Goal: Transaction & Acquisition: Purchase product/service

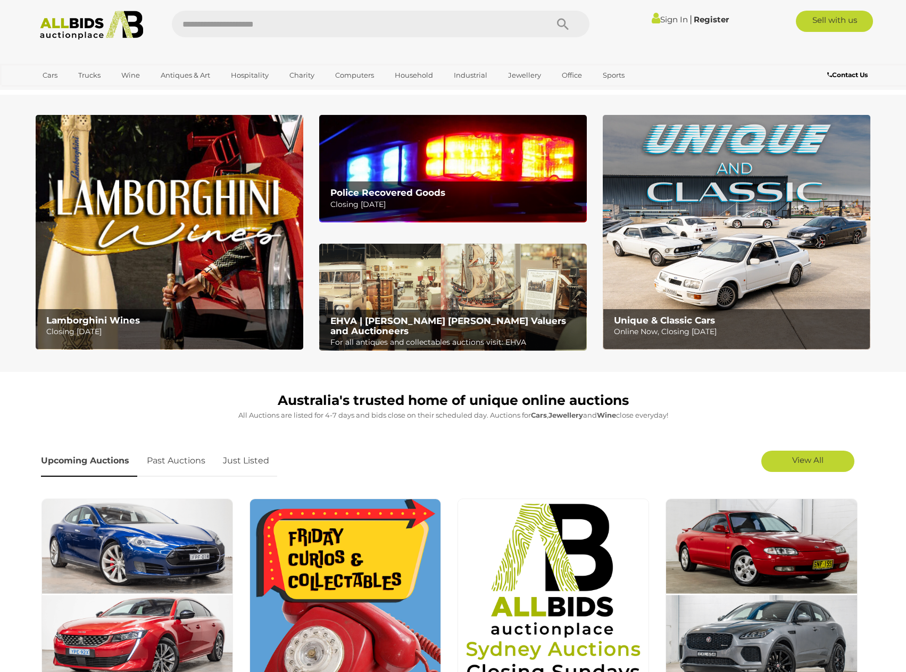
click at [681, 17] on link "Sign In" at bounding box center [670, 19] width 36 height 10
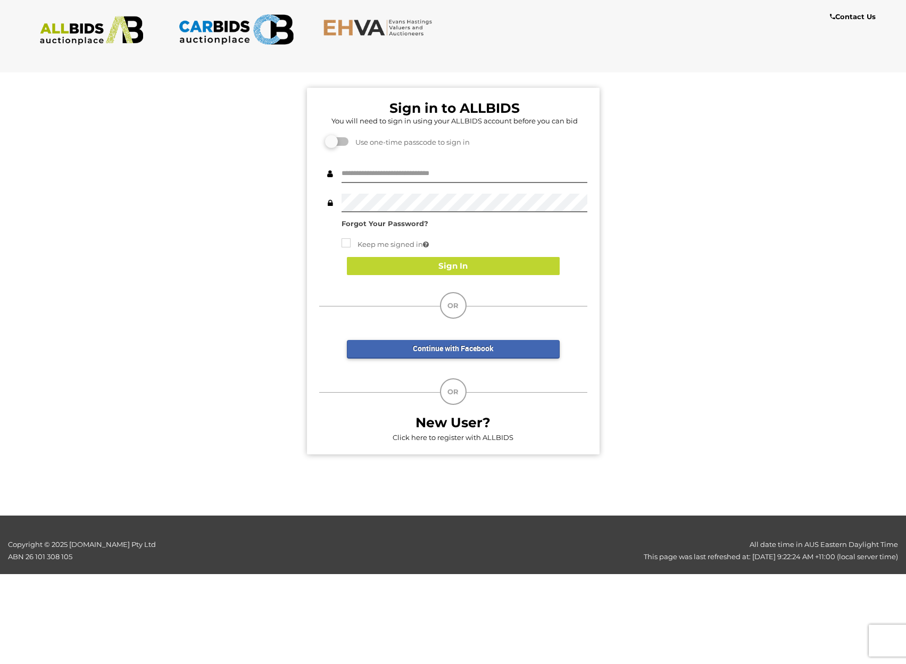
type input "*******"
click at [436, 261] on button "Sign In" at bounding box center [453, 266] width 213 height 19
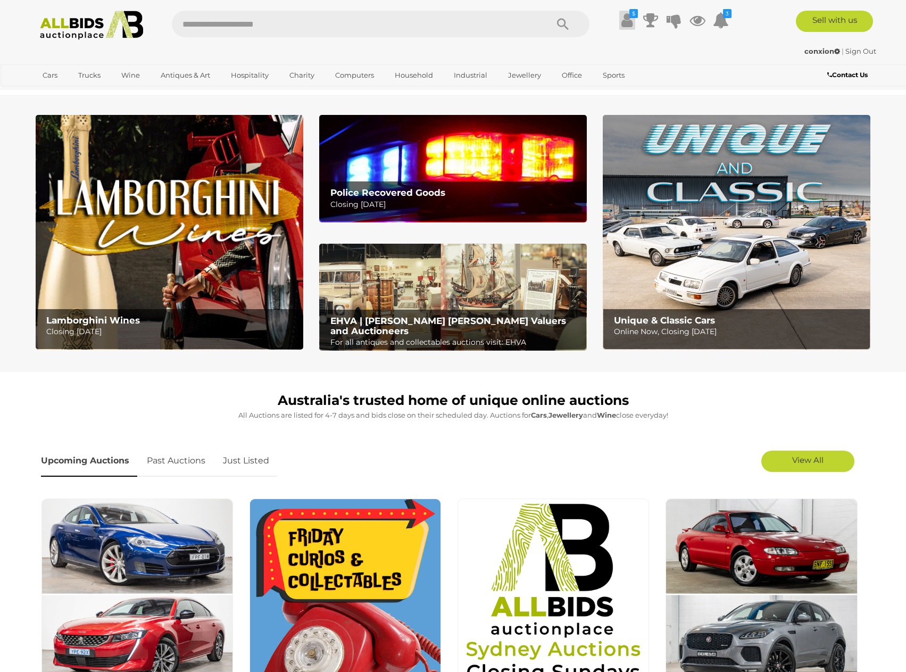
click at [629, 20] on icon at bounding box center [627, 20] width 11 height 19
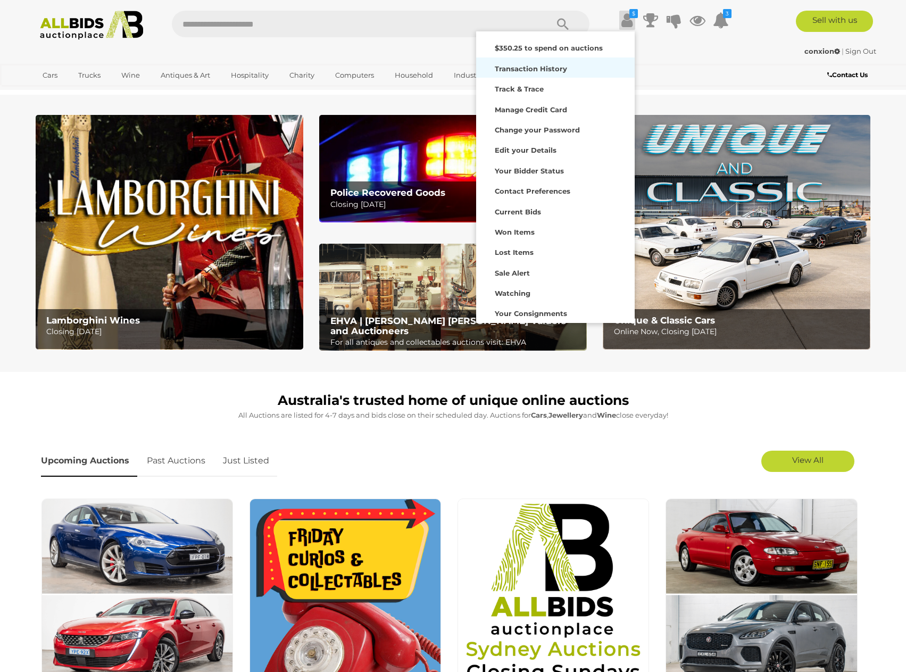
click at [546, 66] on strong "Transaction History" at bounding box center [531, 68] width 72 height 9
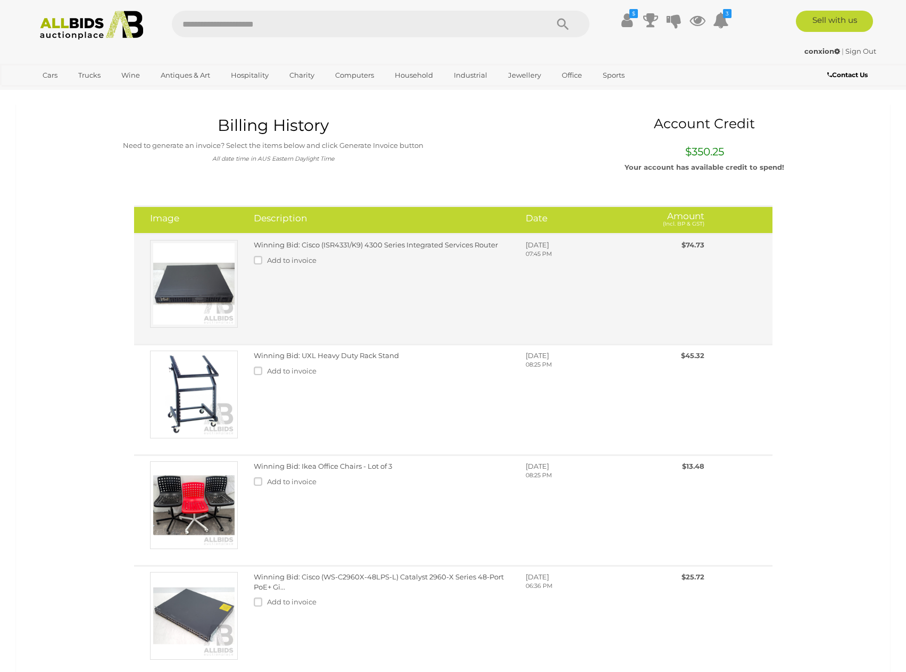
click at [414, 242] on link "Winning Bid: Cisco (ISR4331/K9) 4300 Series Integrated Services Router" at bounding box center [376, 245] width 244 height 9
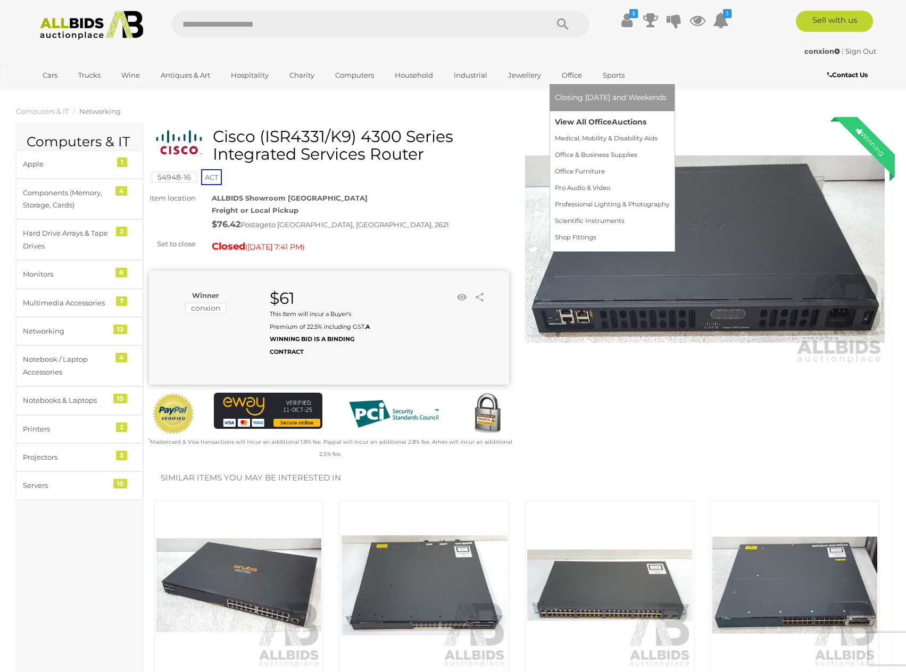
click at [575, 117] on link "View All Office Auctions" at bounding box center [612, 122] width 114 height 16
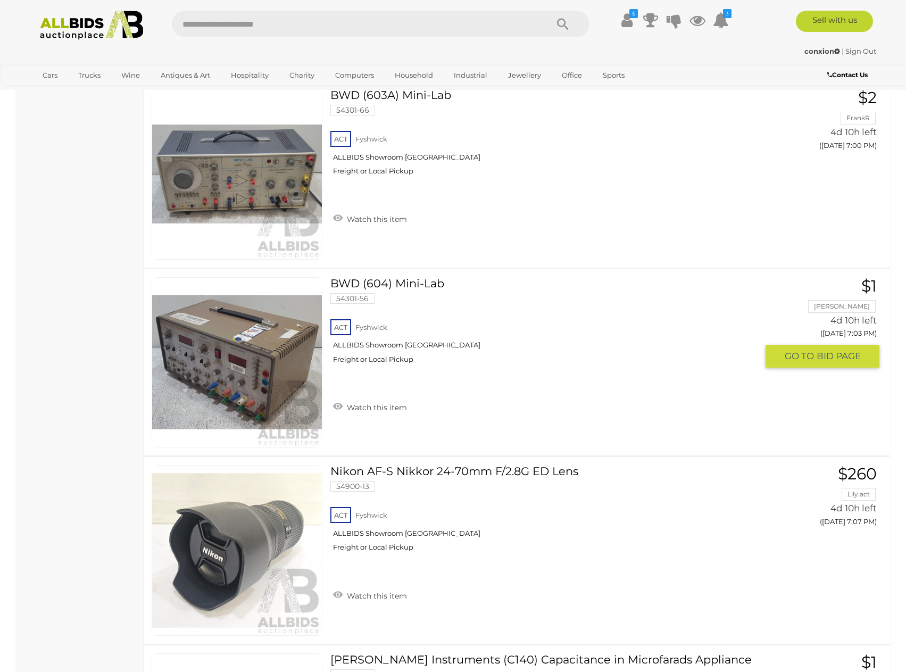
scroll to position [2076, 0]
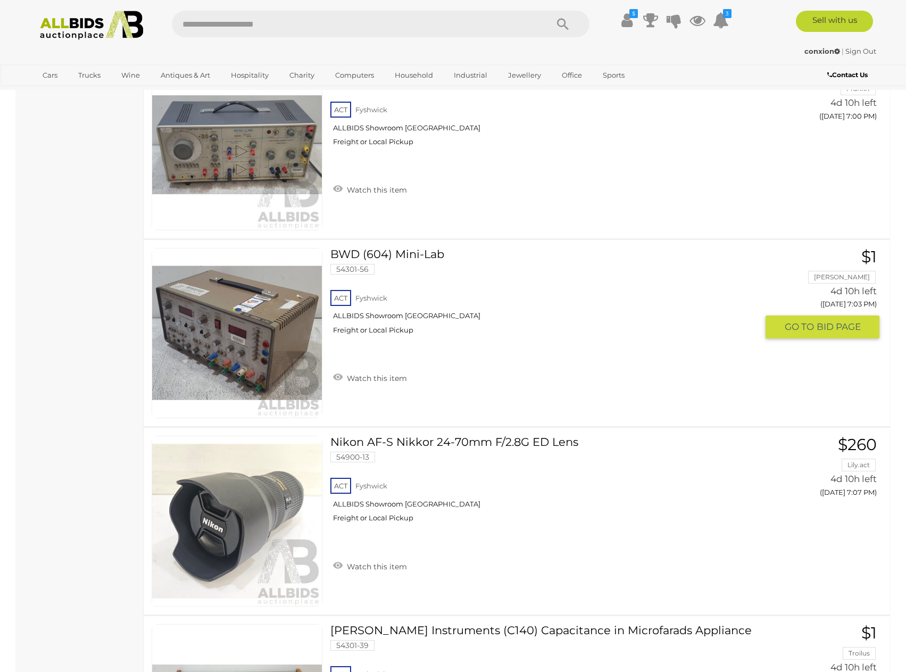
click at [262, 322] on link at bounding box center [237, 333] width 171 height 171
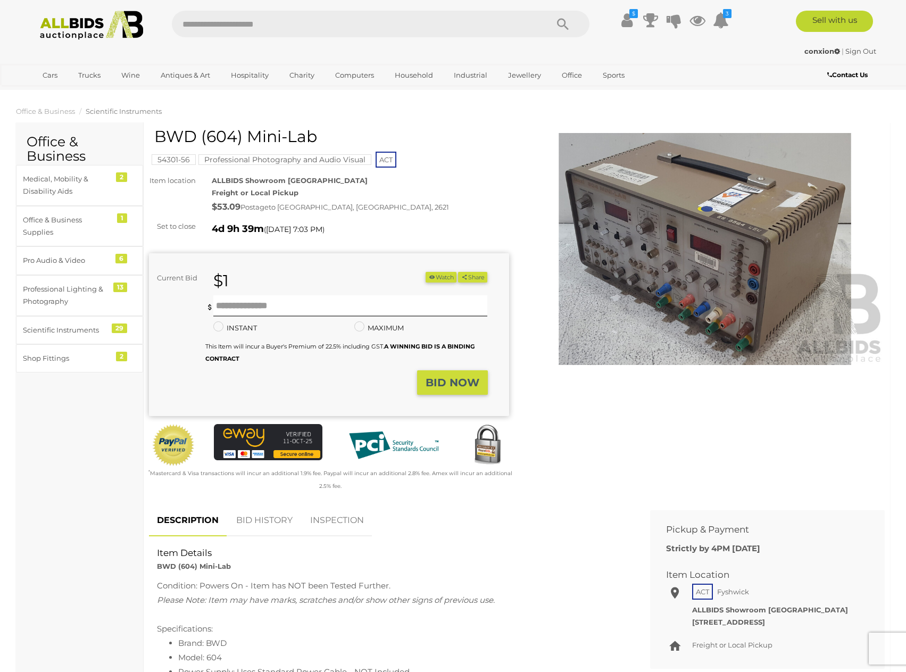
click at [605, 280] on img at bounding box center [705, 249] width 360 height 232
drag, startPoint x: 320, startPoint y: 135, endPoint x: 156, endPoint y: 134, distance: 163.9
click at [156, 134] on h1 "BWD (604) Mini-Lab" at bounding box center [330, 137] width 352 height 18
copy h1 "BWD (604) Mini-Lab"
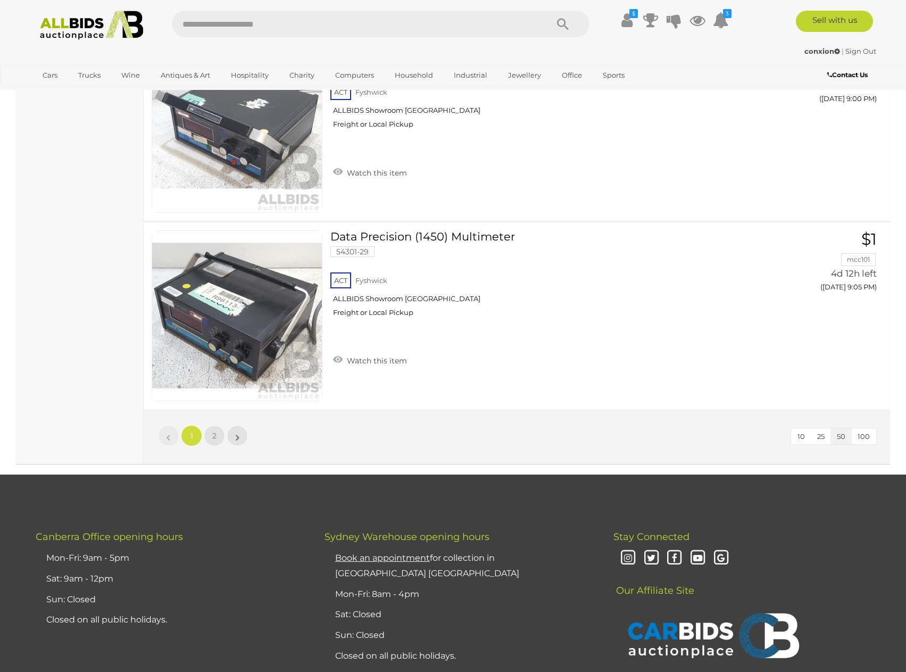
scroll to position [9497, 0]
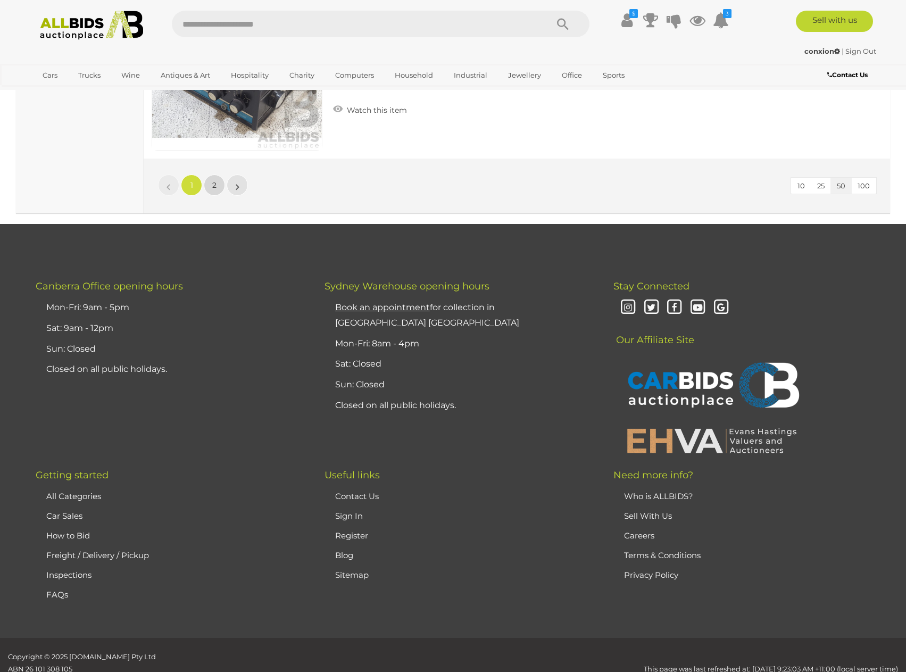
click at [215, 185] on span "2" at bounding box center [214, 185] width 4 height 10
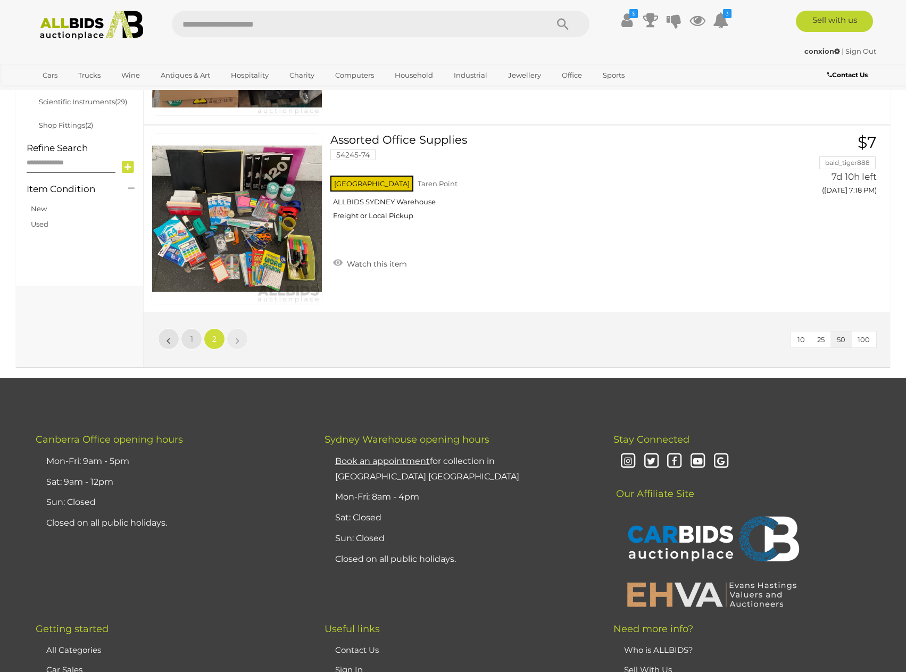
scroll to position [509, 0]
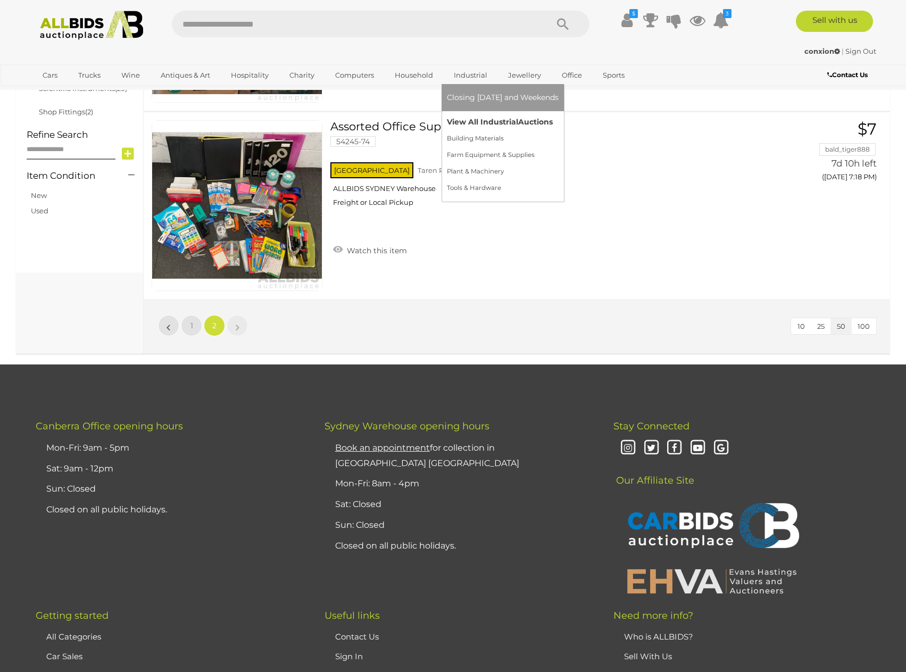
click at [466, 121] on link "View All Industrial Auctions" at bounding box center [503, 122] width 112 height 16
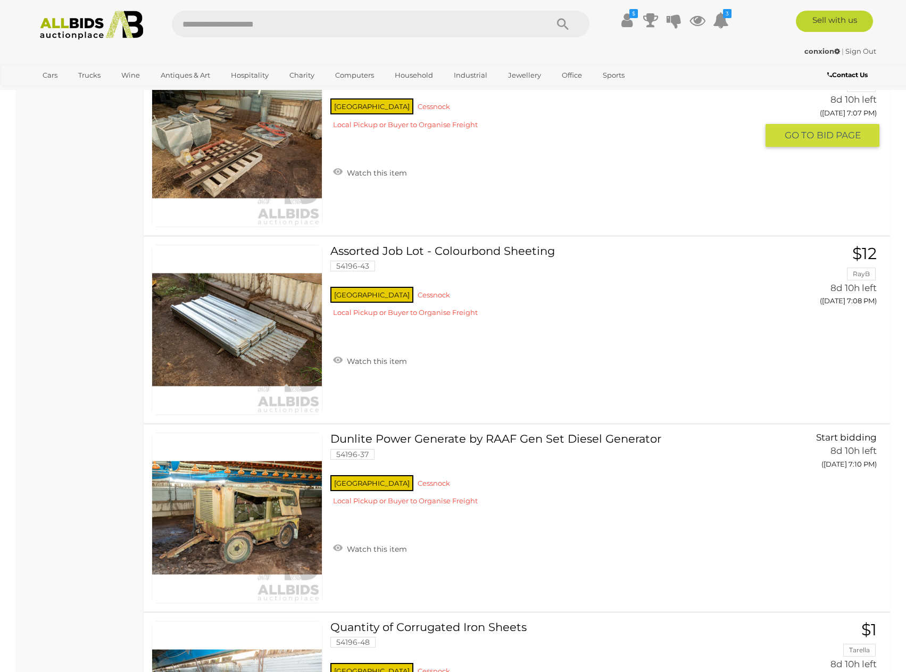
scroll to position [8409, 0]
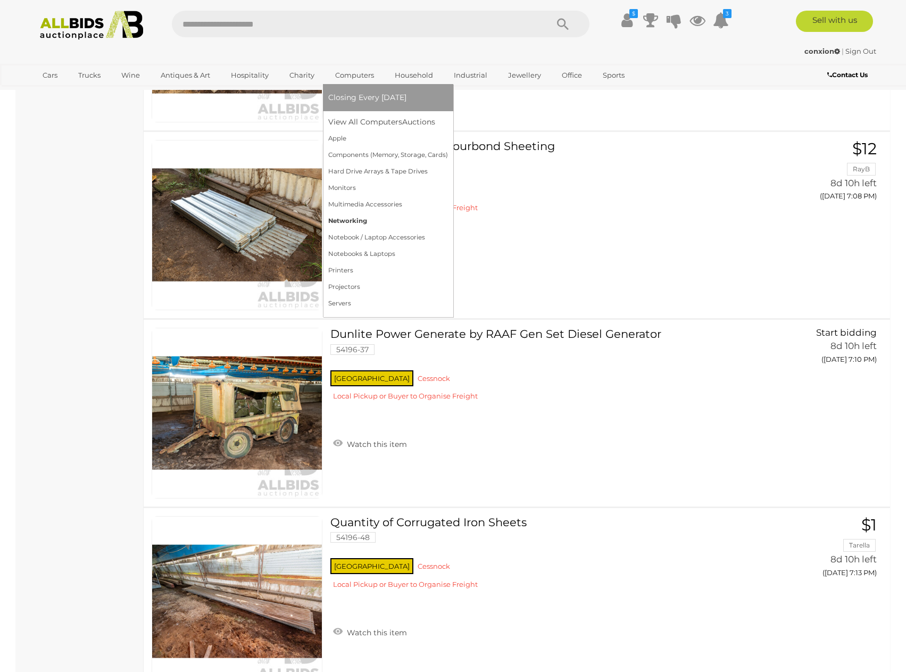
click at [350, 219] on link "Networking" at bounding box center [388, 221] width 120 height 16
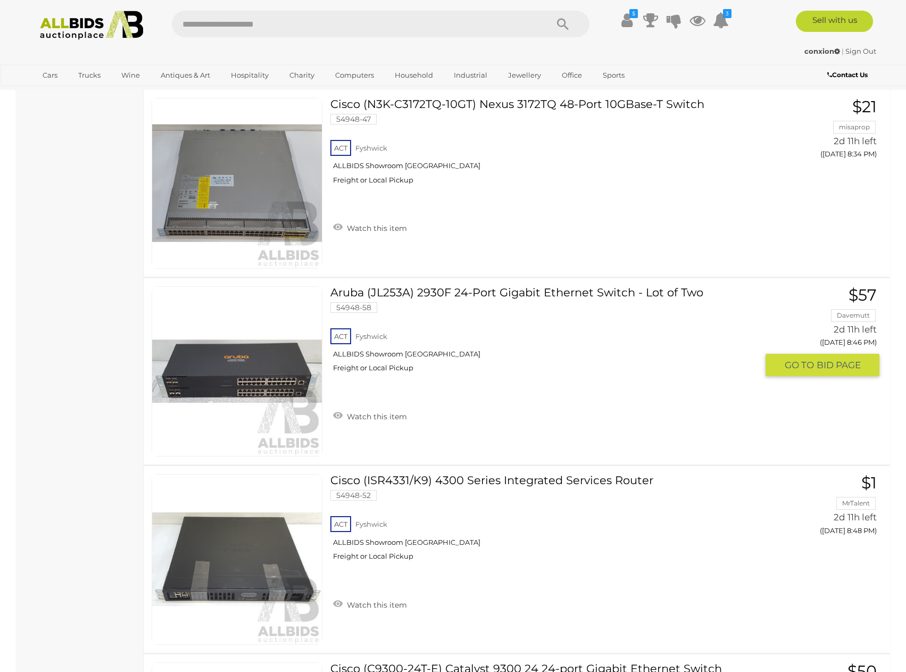
scroll to position [1543, 0]
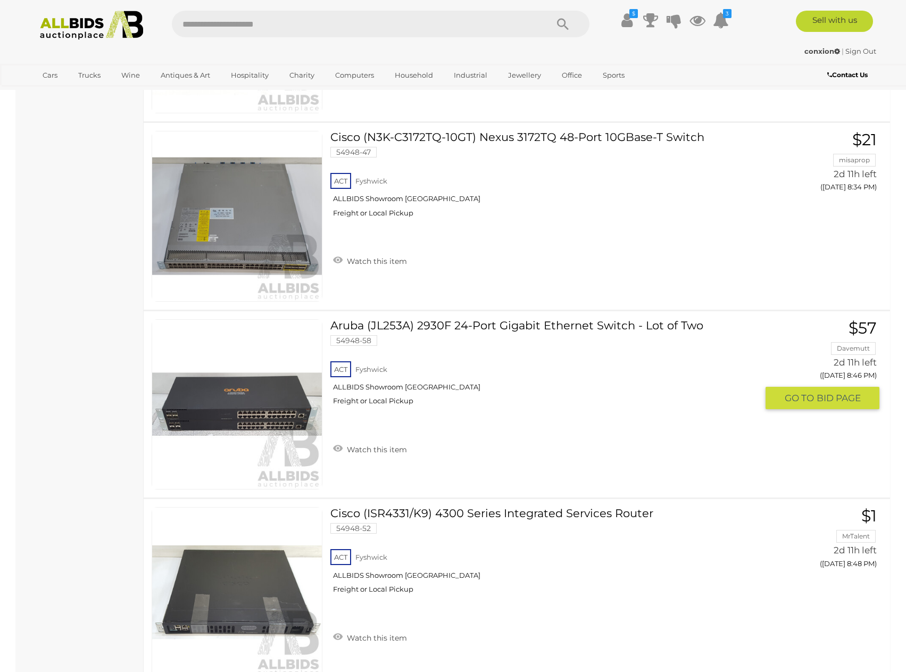
click at [518, 326] on link "Aruba (JL253A) 2930F 24-Port Gigabit Ethernet Switch - Lot of Two 54948-58 ACT …" at bounding box center [547, 366] width 419 height 95
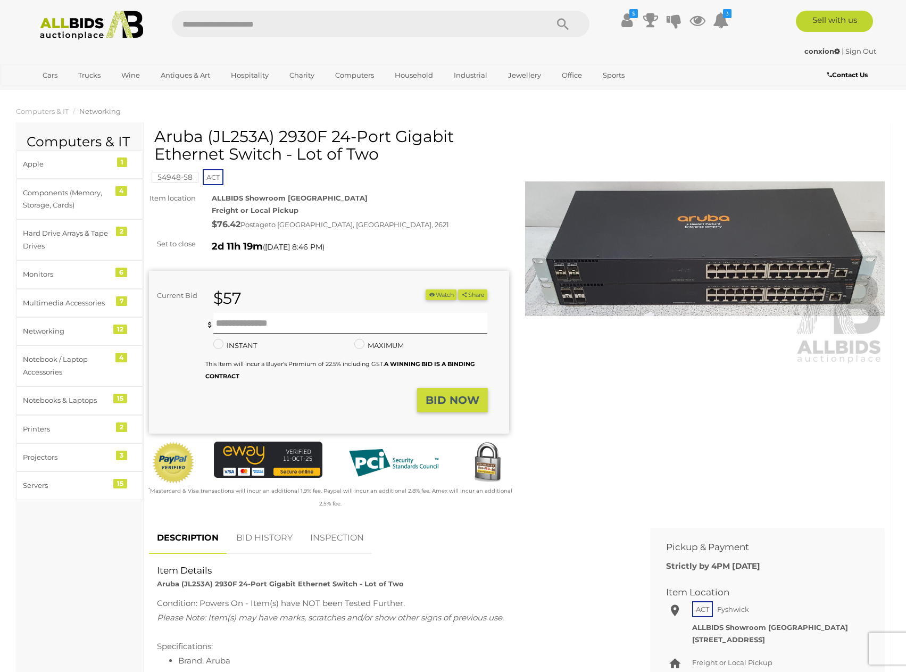
drag, startPoint x: 279, startPoint y: 134, endPoint x: 450, endPoint y: 134, distance: 171.4
click at [450, 134] on h1 "Aruba (JL253A) 2930F 24-Port Gigabit Ethernet Switch - Lot of Two" at bounding box center [330, 145] width 352 height 35
copy h1 "2930F 24-Port Gigabit"
click at [639, 294] on img at bounding box center [705, 249] width 360 height 232
click at [561, 458] on div "Winning Outbid Warranty Charity )" at bounding box center [517, 325] width 752 height 395
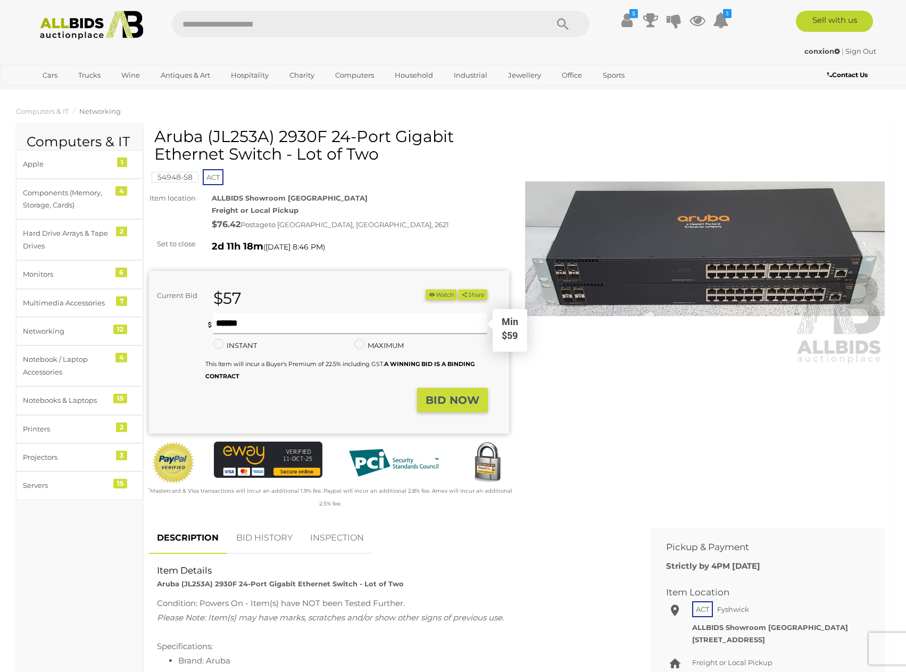
click at [292, 320] on input "text" at bounding box center [350, 323] width 274 height 21
type input "***"
click at [445, 403] on strong "BID NOW" at bounding box center [453, 400] width 54 height 13
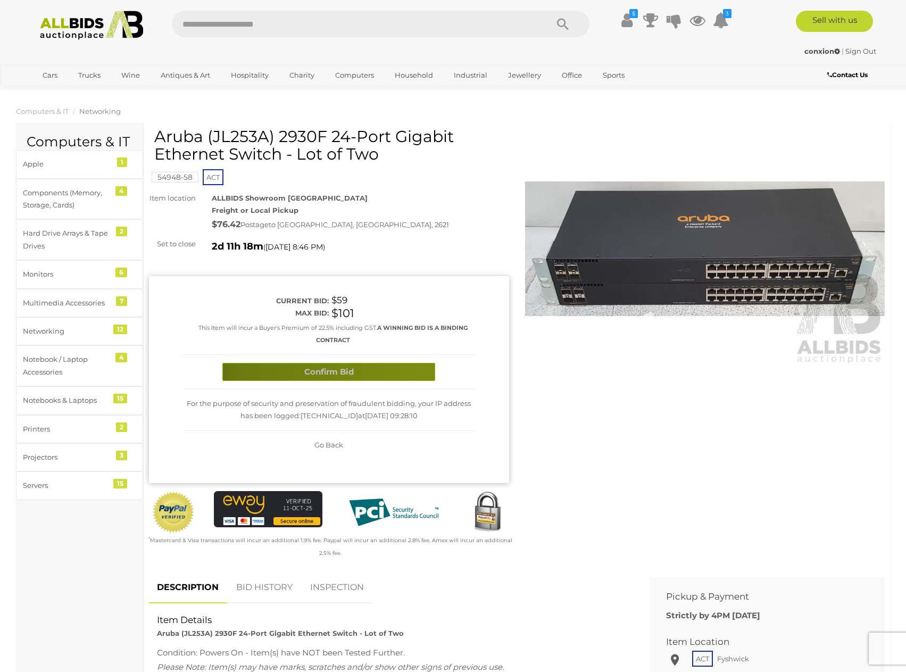
click at [423, 371] on button "Confirm Bid" at bounding box center [328, 372] width 213 height 19
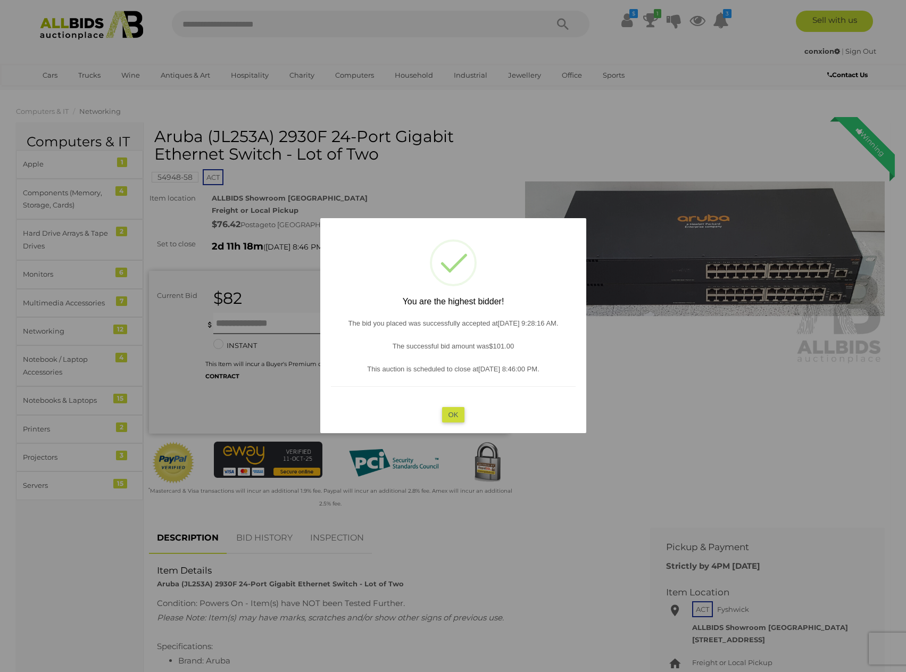
click at [463, 417] on button "OK" at bounding box center [453, 414] width 23 height 15
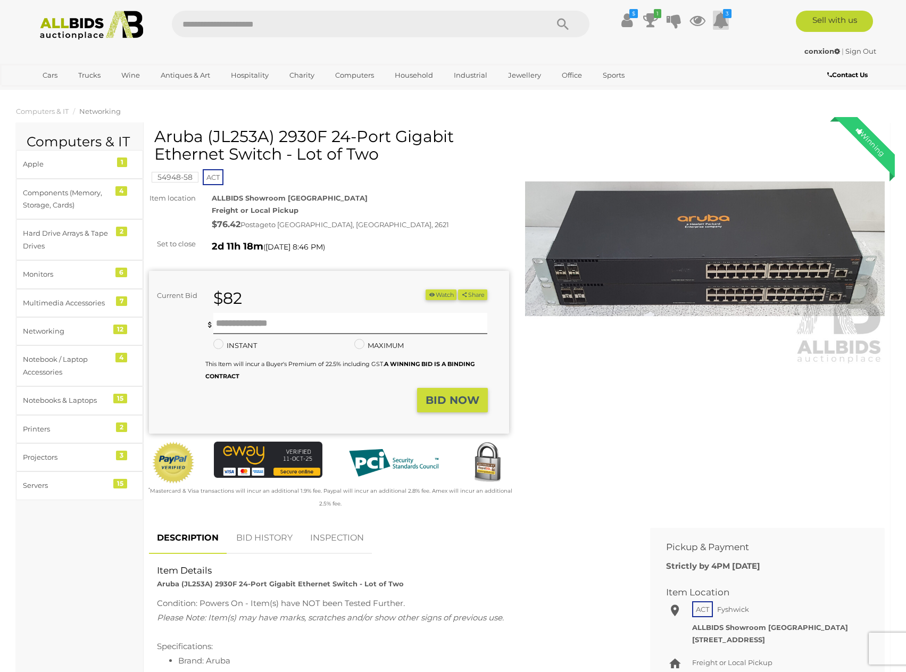
click at [720, 17] on icon at bounding box center [721, 20] width 16 height 19
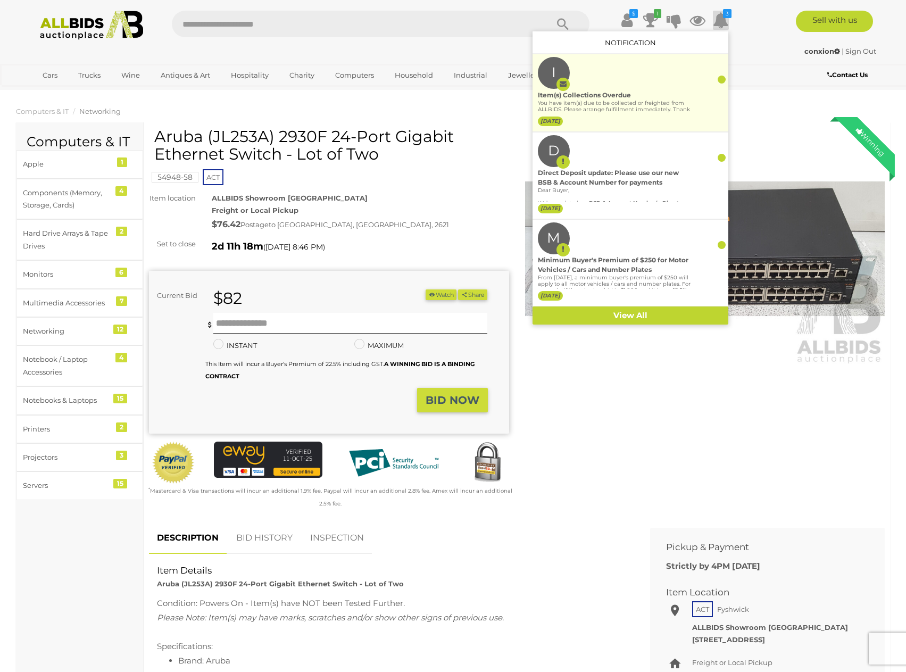
click at [605, 103] on div "You have item(s) due to be collected or freighted from ALLBIDS. Please arrange …" at bounding box center [614, 107] width 153 height 14
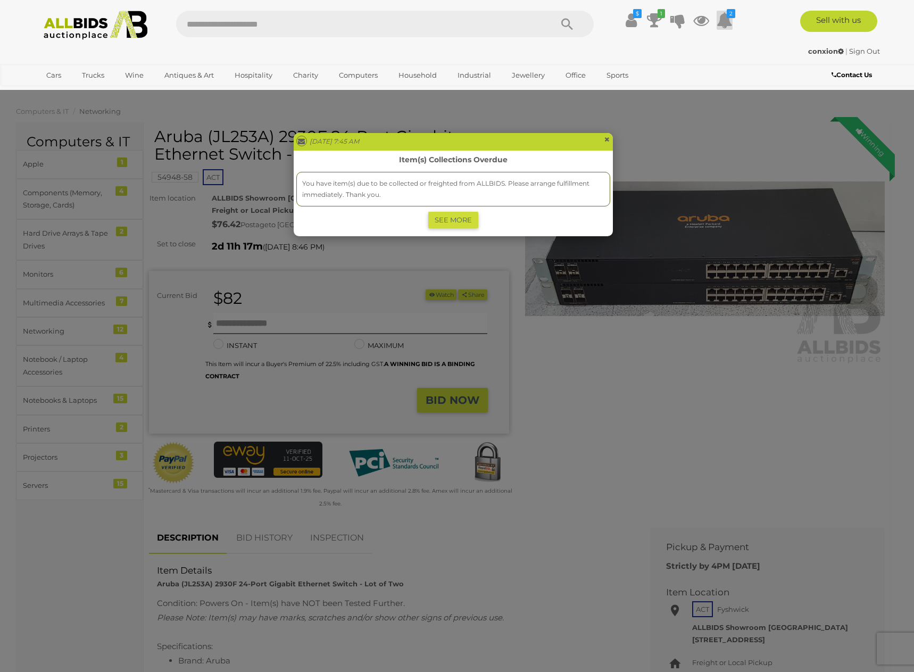
click at [606, 140] on span "×" at bounding box center [607, 139] width 6 height 13
